Goal: Task Accomplishment & Management: Manage account settings

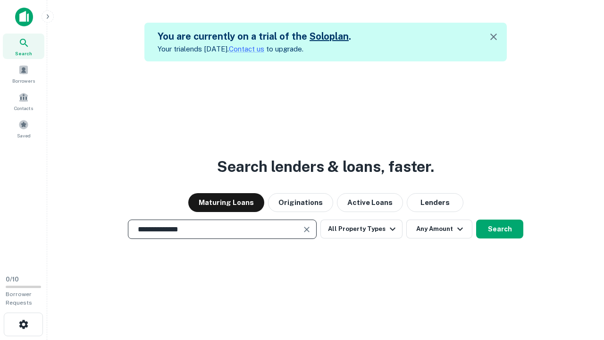
scroll to position [44, 174]
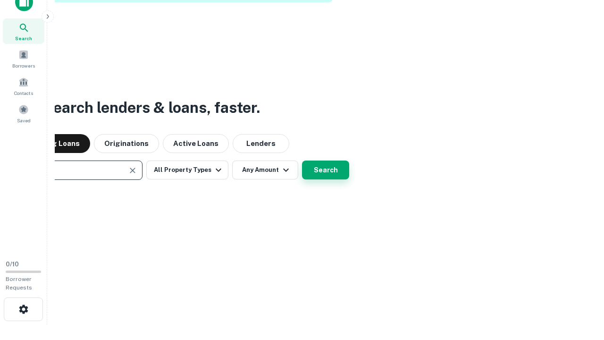
type input "**********"
click at [326, 170] on button "Search" at bounding box center [325, 169] width 47 height 19
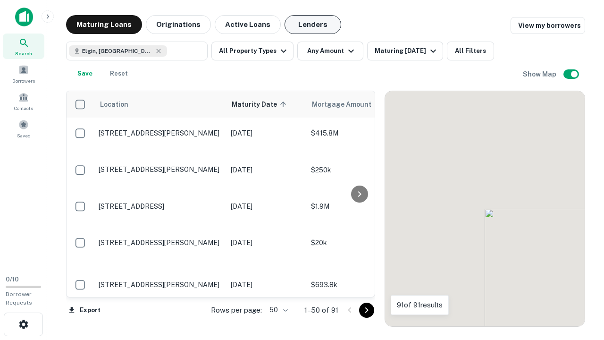
click at [313, 25] on button "Lenders" at bounding box center [313, 24] width 57 height 19
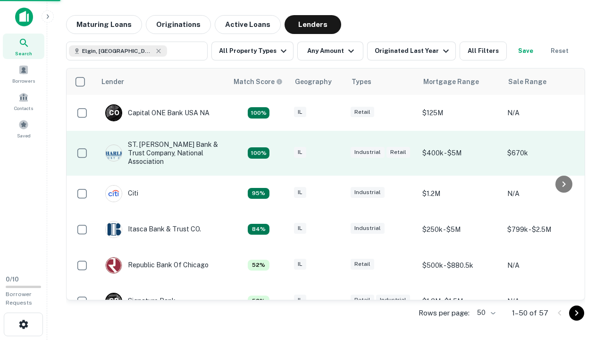
click at [335, 153] on div "IL" at bounding box center [317, 153] width 47 height 13
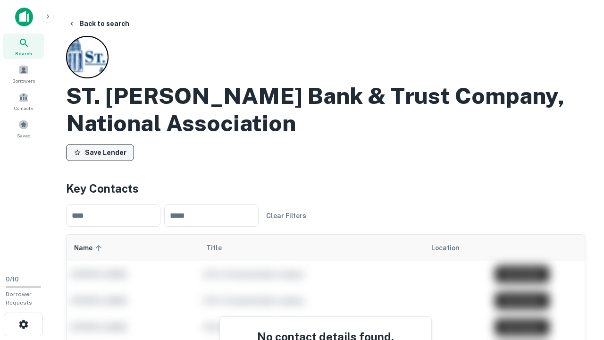
click at [100, 152] on button "Save Lender" at bounding box center [100, 152] width 68 height 17
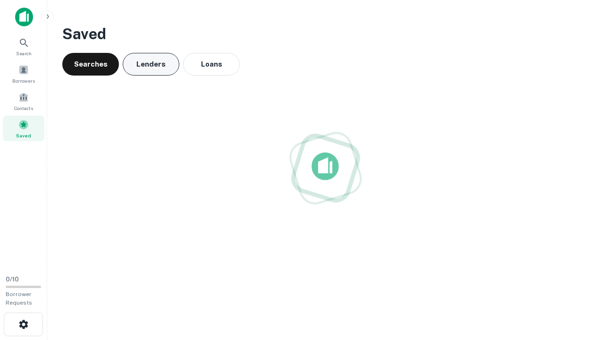
click at [151, 64] on button "Lenders" at bounding box center [151, 64] width 57 height 23
